Goal: Check status

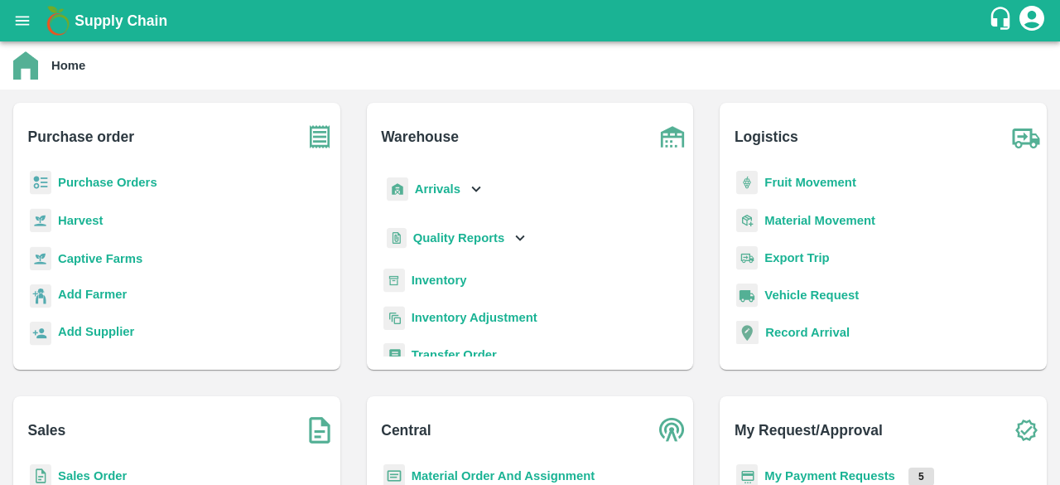
scroll to position [9, 0]
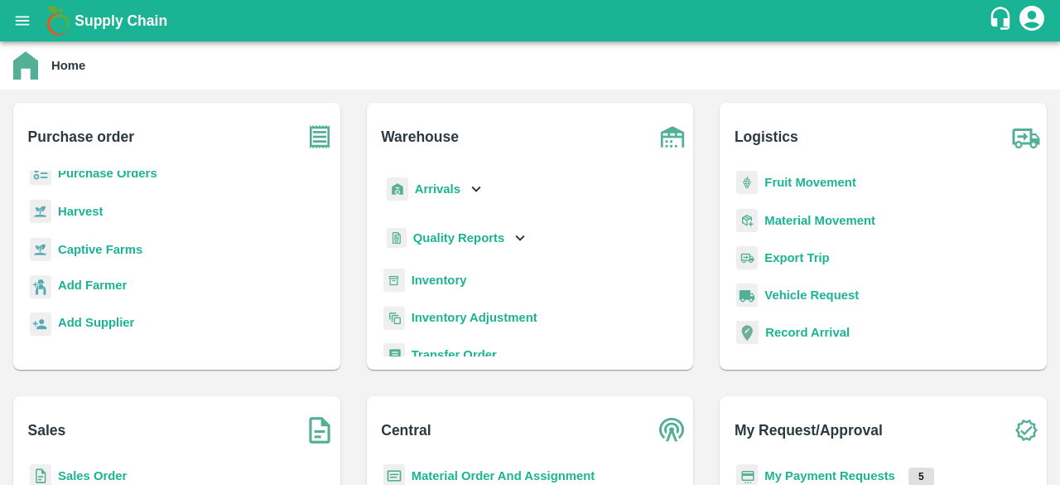
click at [112, 478] on b "Sales Order" at bounding box center [92, 475] width 69 height 13
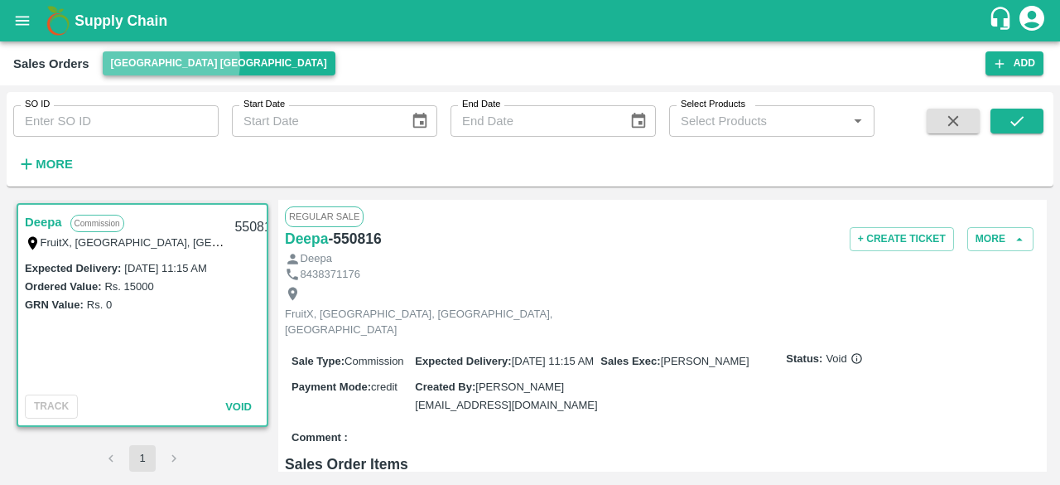
click at [171, 62] on button "[GEOGRAPHIC_DATA] [GEOGRAPHIC_DATA]" at bounding box center [219, 63] width 233 height 24
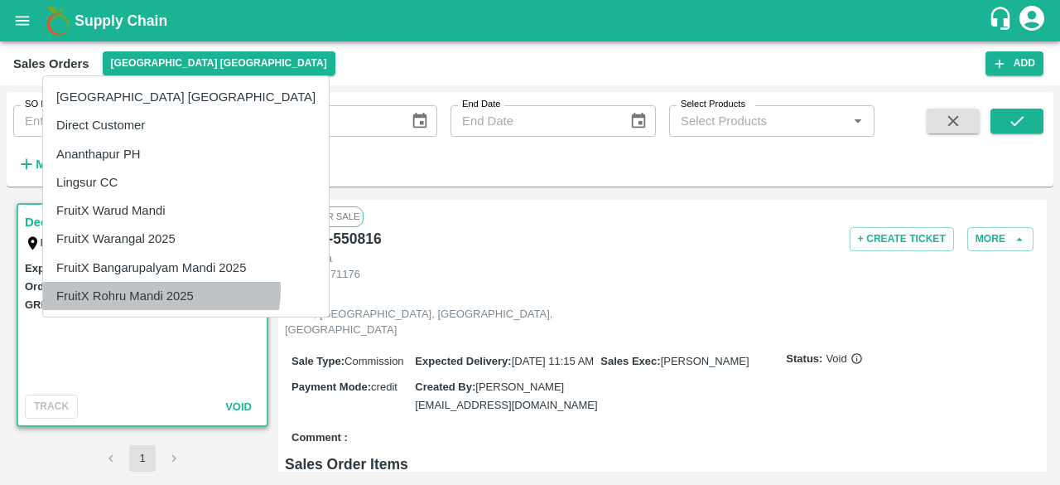
click at [161, 289] on li "FruitX Rohru Mandi 2025" at bounding box center [186, 296] width 286 height 28
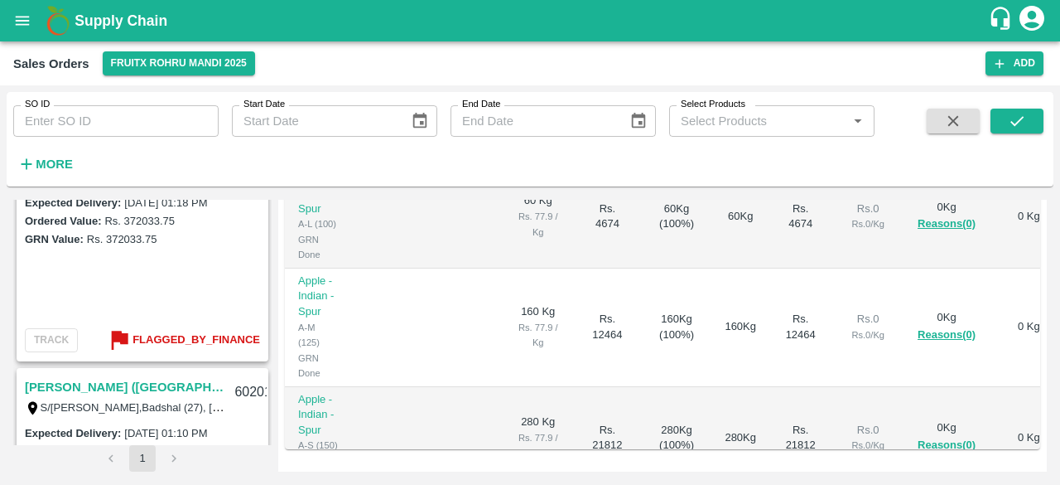
scroll to position [282, 0]
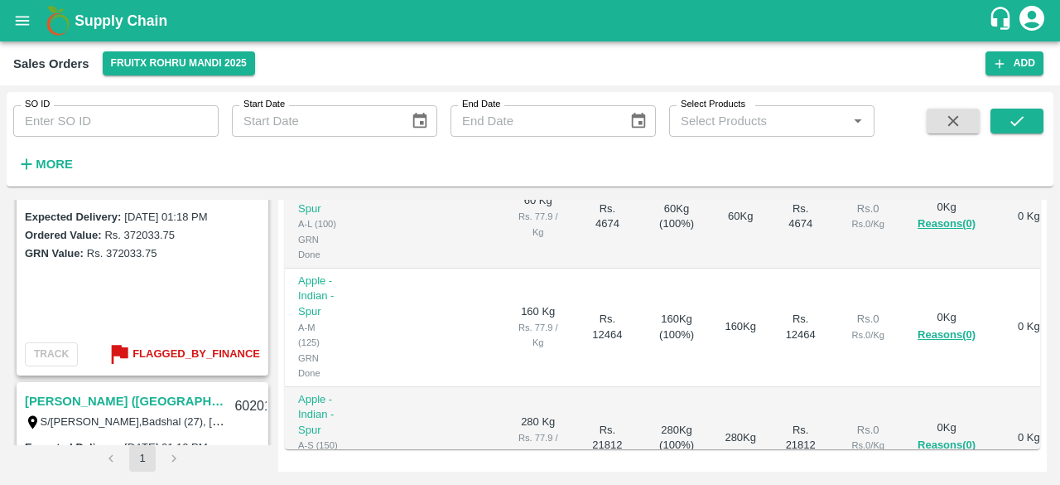
click at [169, 345] on b "Flagged_By_Finance" at bounding box center [197, 354] width 128 height 19
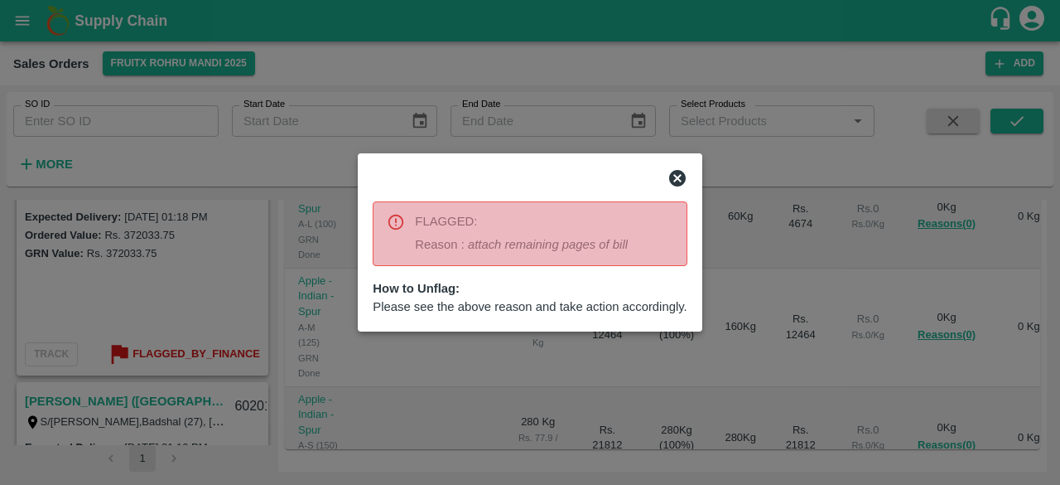
click at [678, 180] on icon at bounding box center [678, 178] width 20 height 20
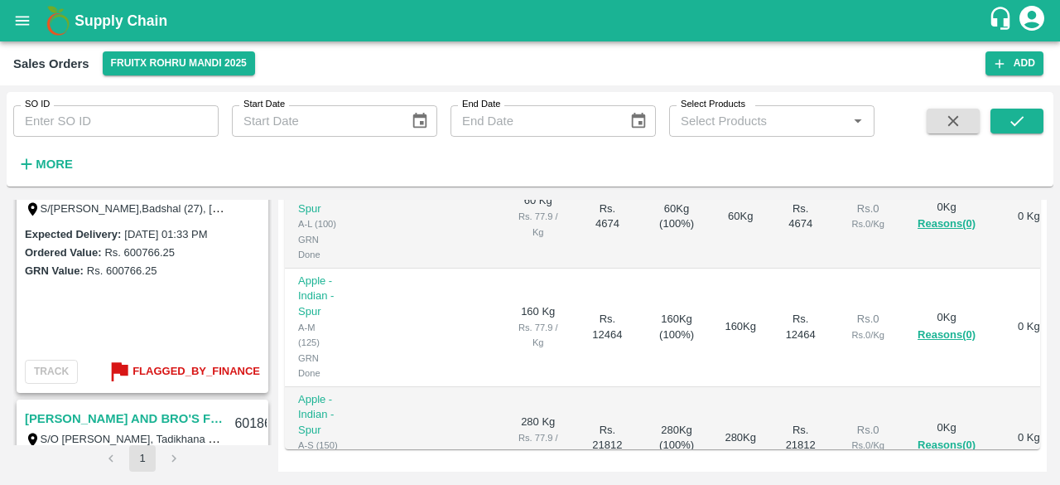
scroll to position [726, 0]
click at [174, 366] on b "Flagged_By_Finance" at bounding box center [197, 370] width 128 height 19
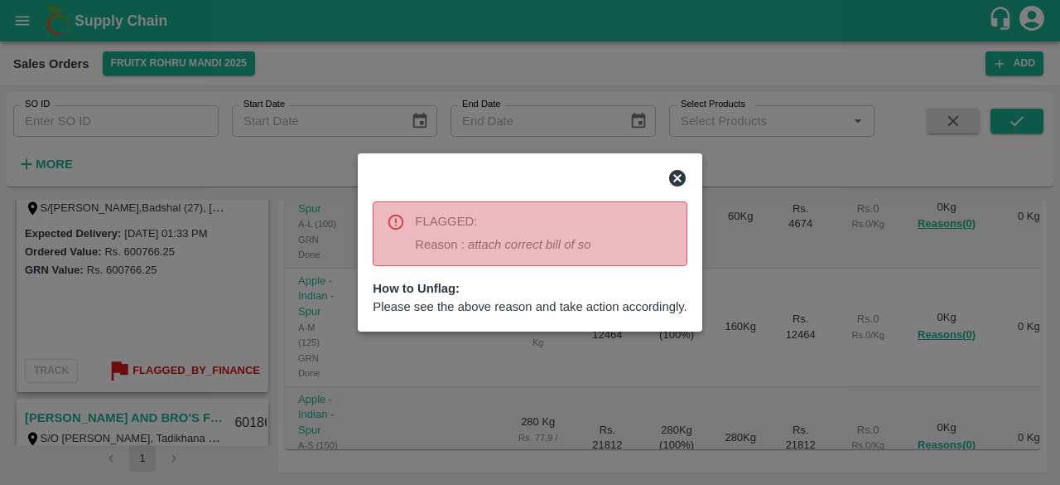
click at [675, 179] on icon at bounding box center [677, 178] width 17 height 17
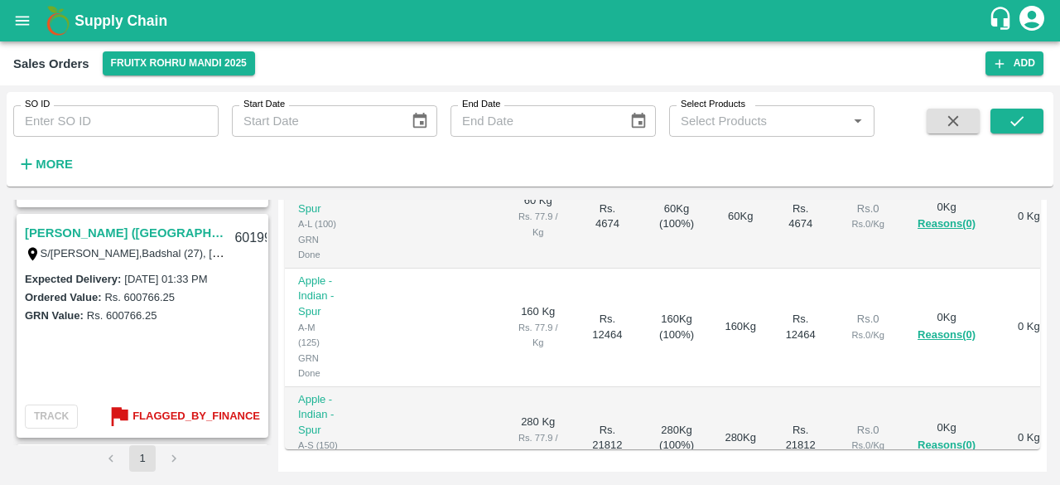
scroll to position [683, 0]
